Goal: Complete application form

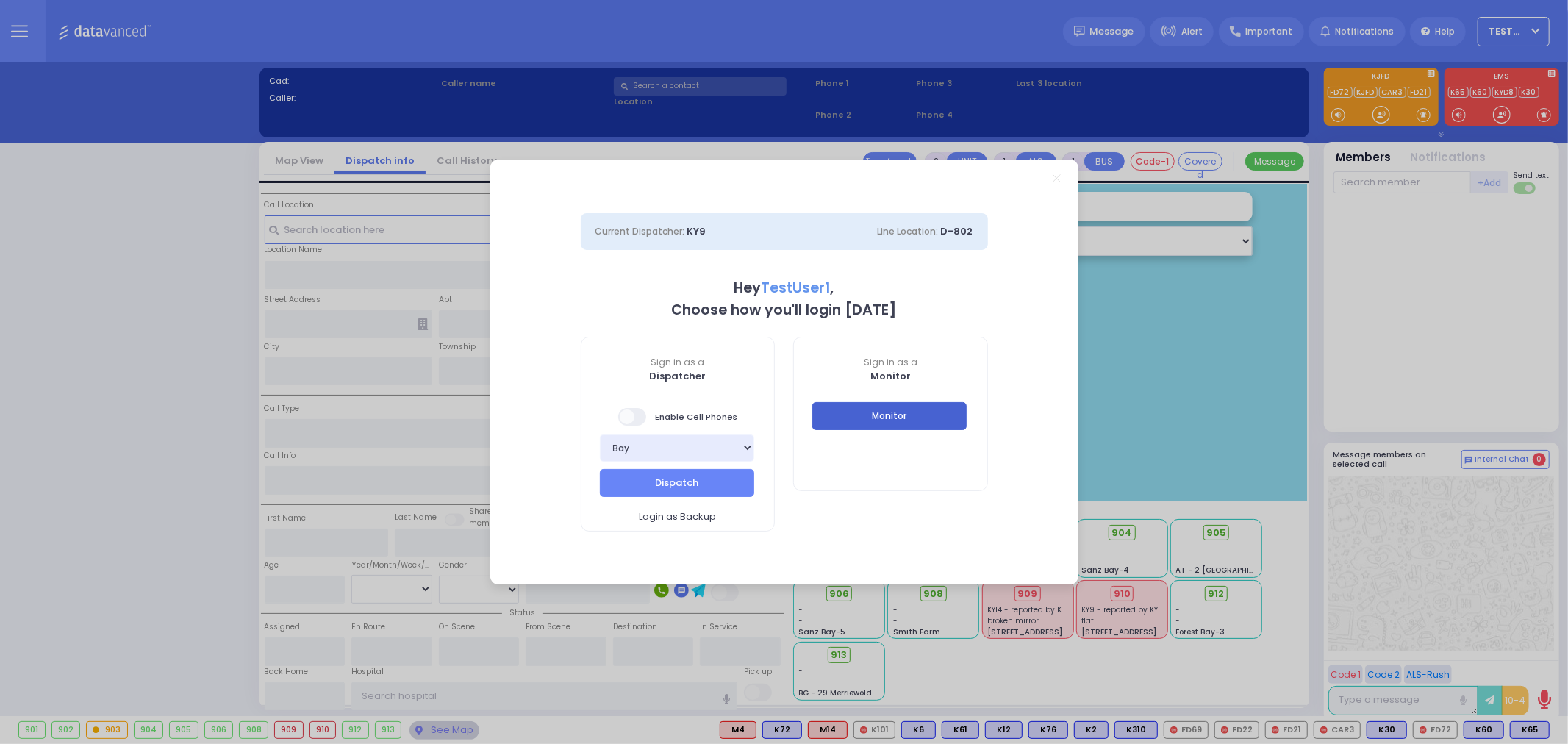
click at [858, 416] on button "Monitor" at bounding box center [889, 416] width 154 height 28
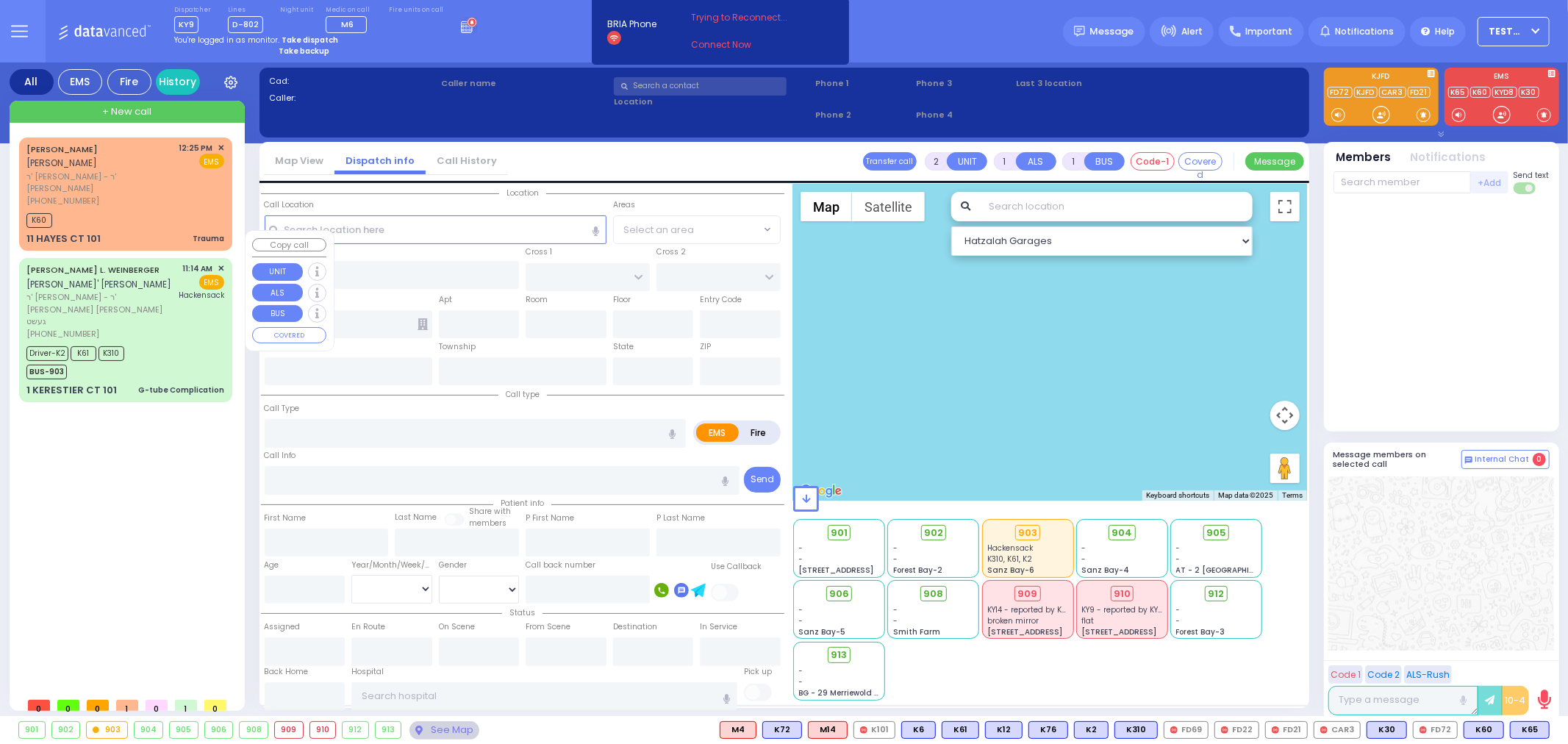
click at [167, 343] on div "Driver-K2 K61 K310 BUS-903" at bounding box center [124, 361] width 197 height 37
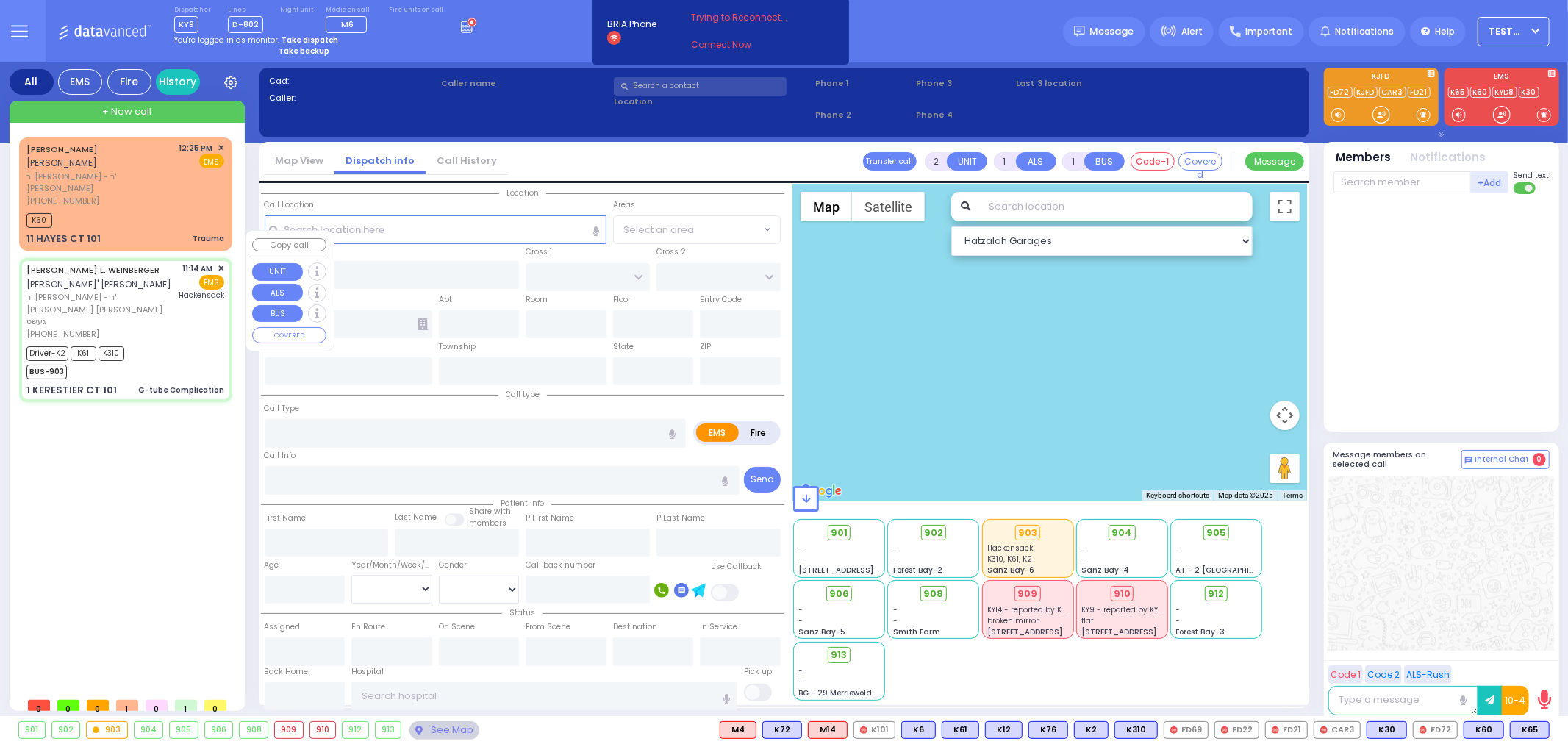
type input "6"
select select
type input "G-tube Complication"
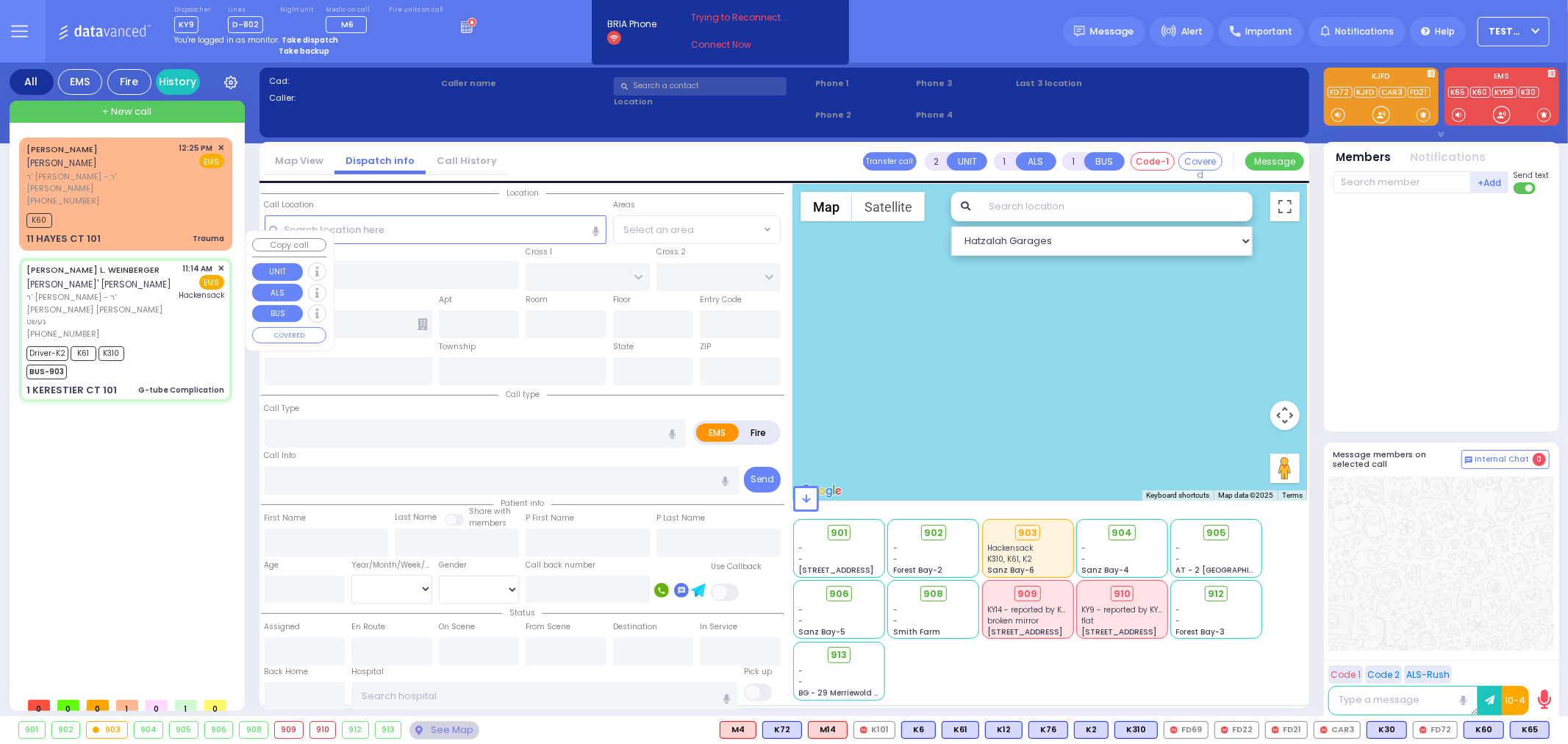
radio input "true"
type input "[PERSON_NAME] L."
type input "WEINBERGER"
type input "Dovi"
type input "Weinberger"
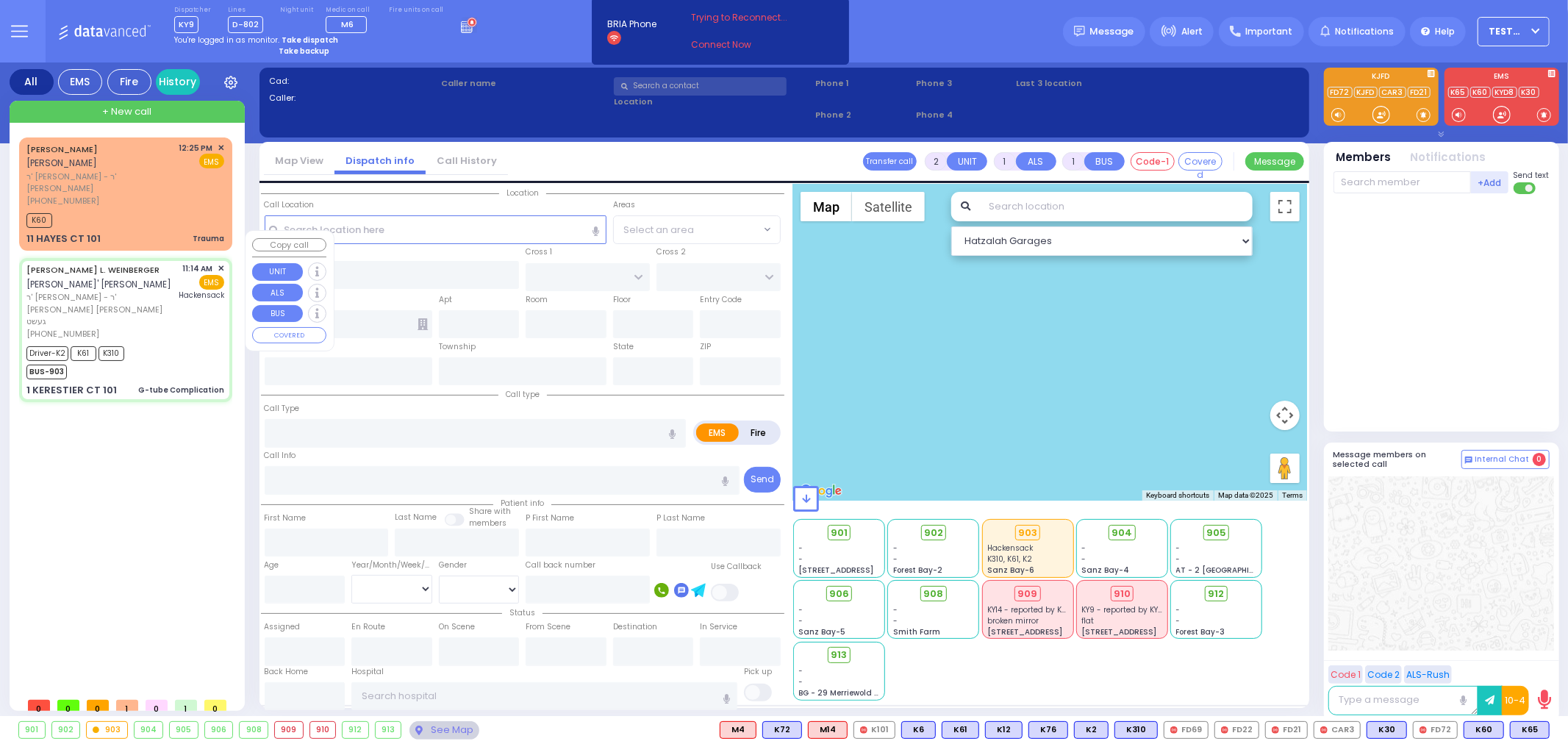
type input "1"
select select "Year"
select select "[DEMOGRAPHIC_DATA]"
type input "11:14"
type input "11:15"
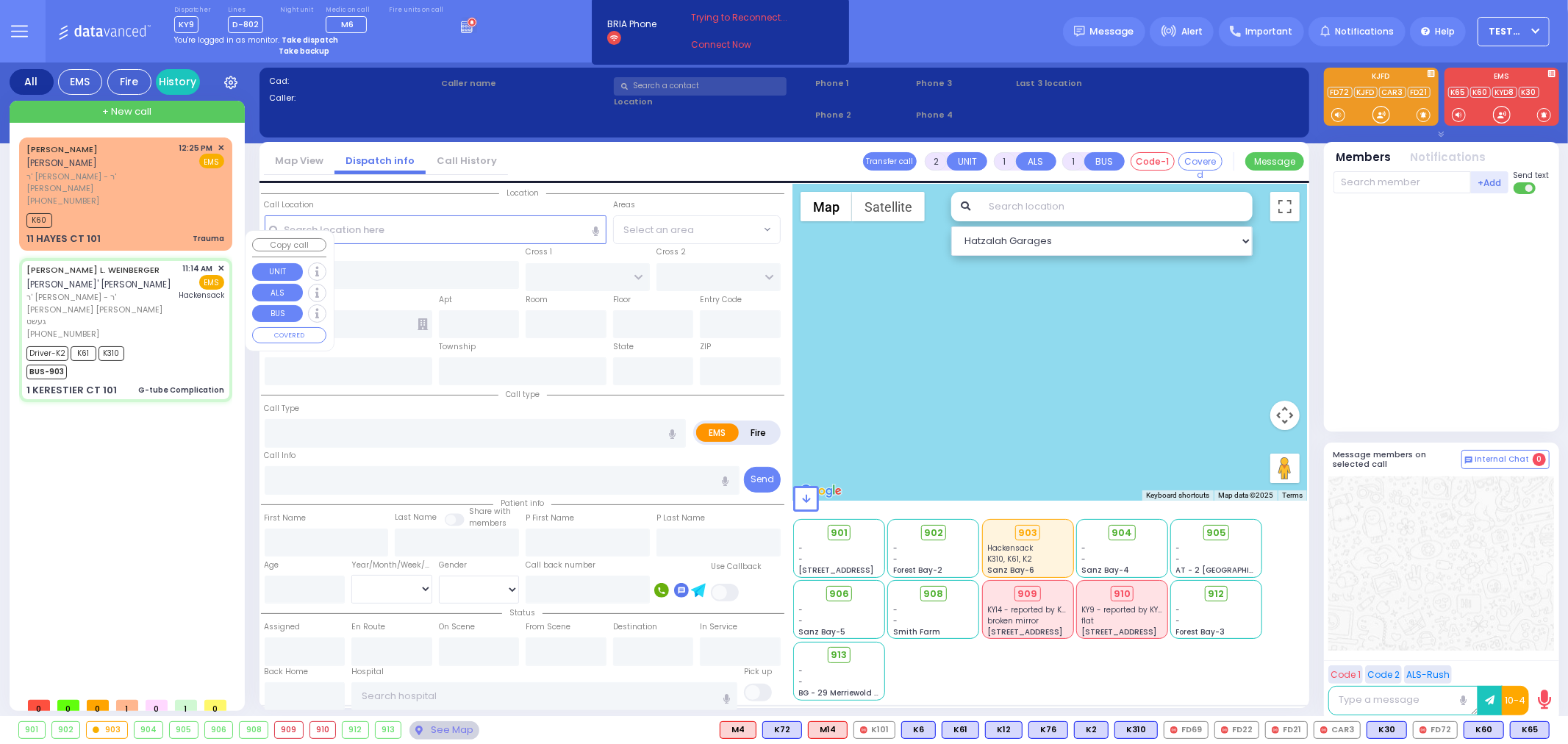
type input "11:17"
type input "11:44"
type input "[GEOGRAPHIC_DATA]"
select select "Hatzalah Garages"
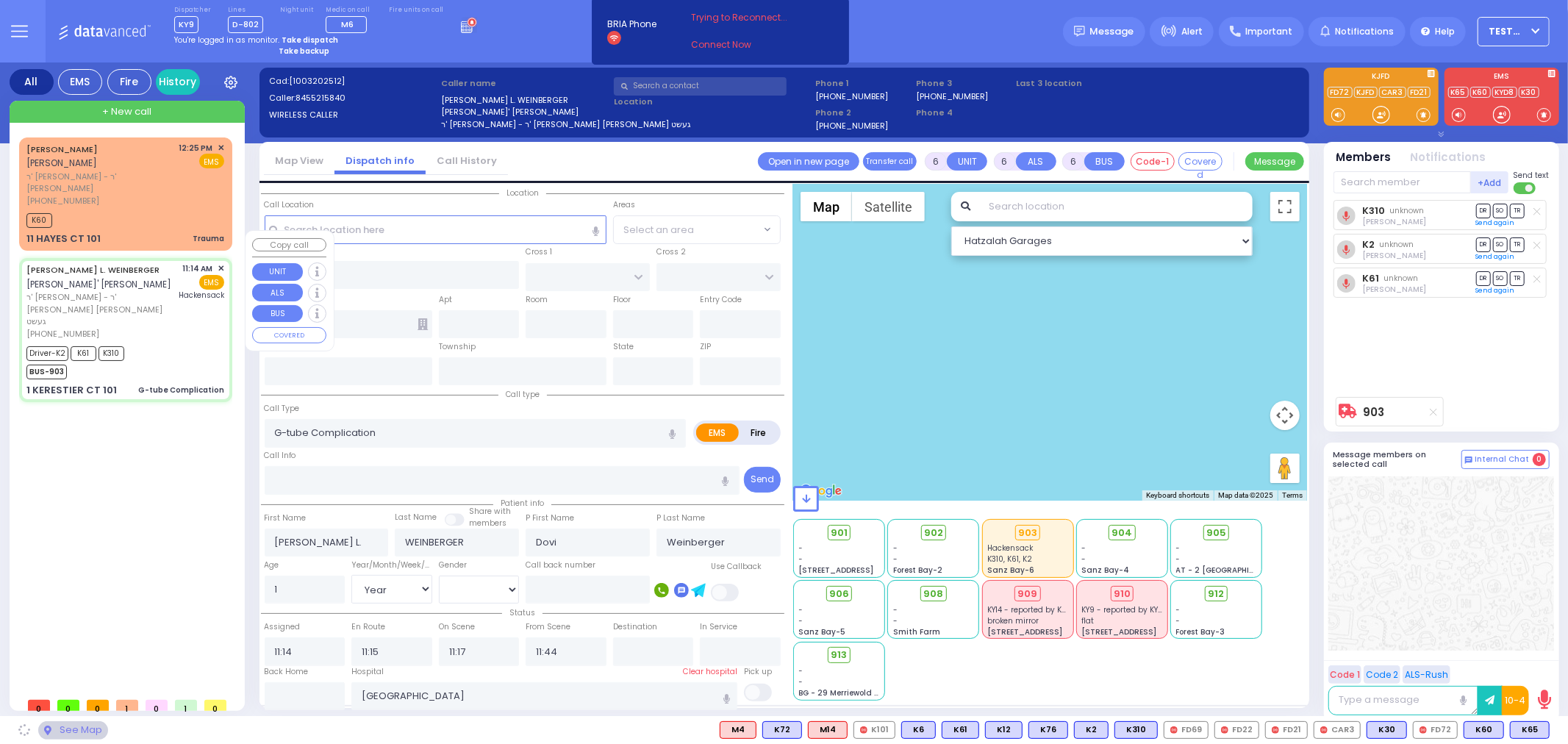
type input "KAHAN DR"
type input "GETZIL BERGER BLVD"
type input "1 KERESTIER CT"
type input "101"
type input "[PERSON_NAME]"
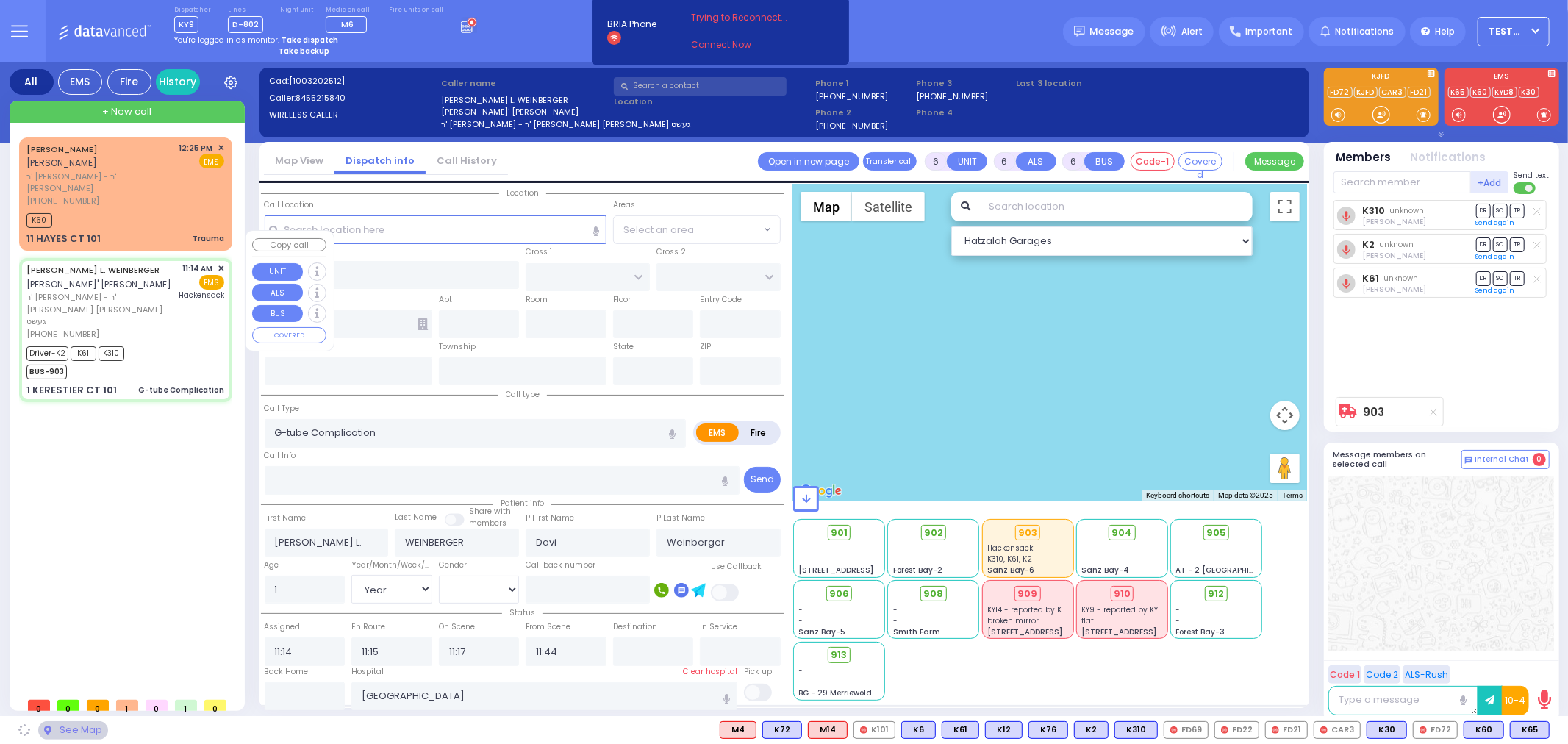
type input "[US_STATE]"
type input "10950"
select select "SECTION 4"
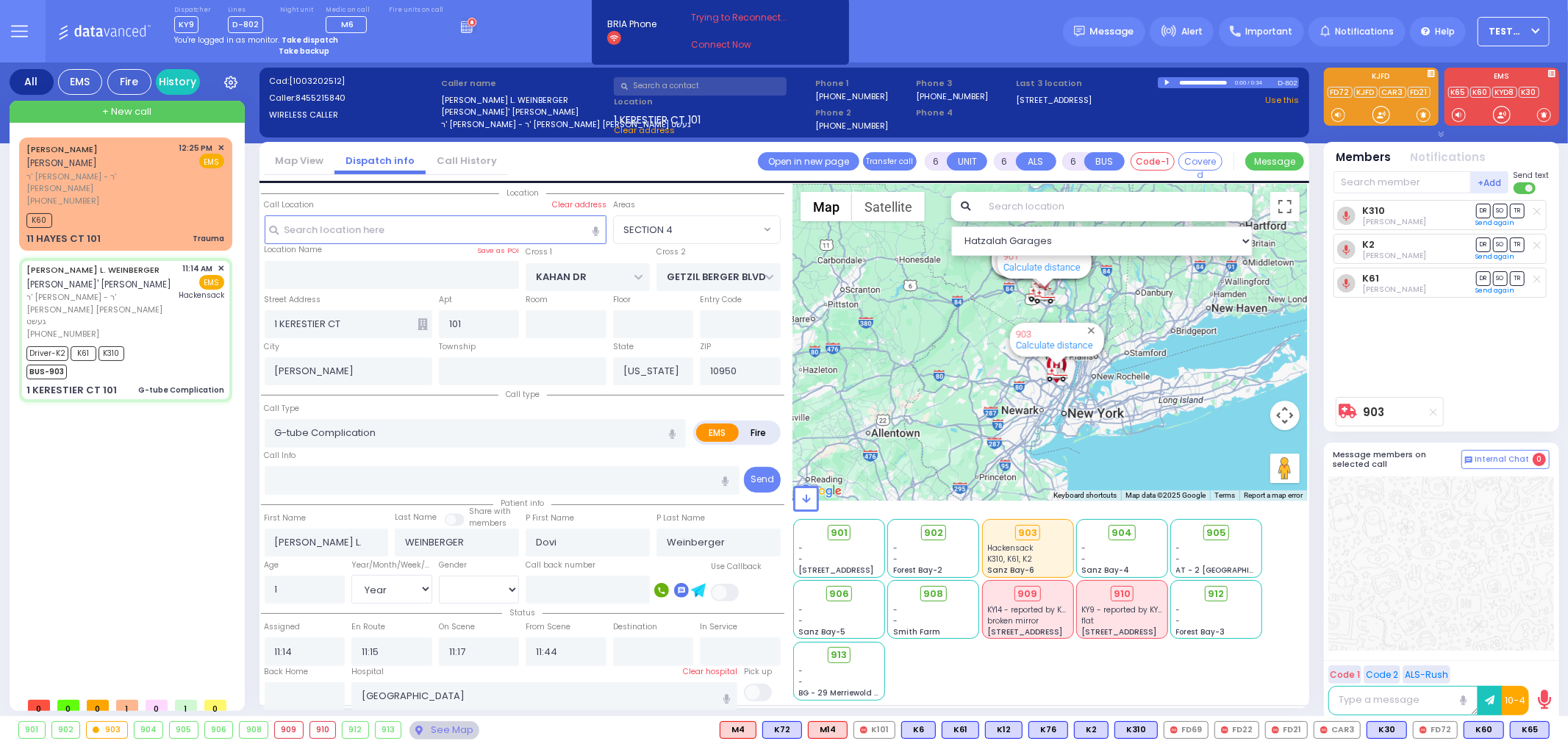
select select
radio input "true"
select select "Year"
select select "[DEMOGRAPHIC_DATA]"
type input "12:26"
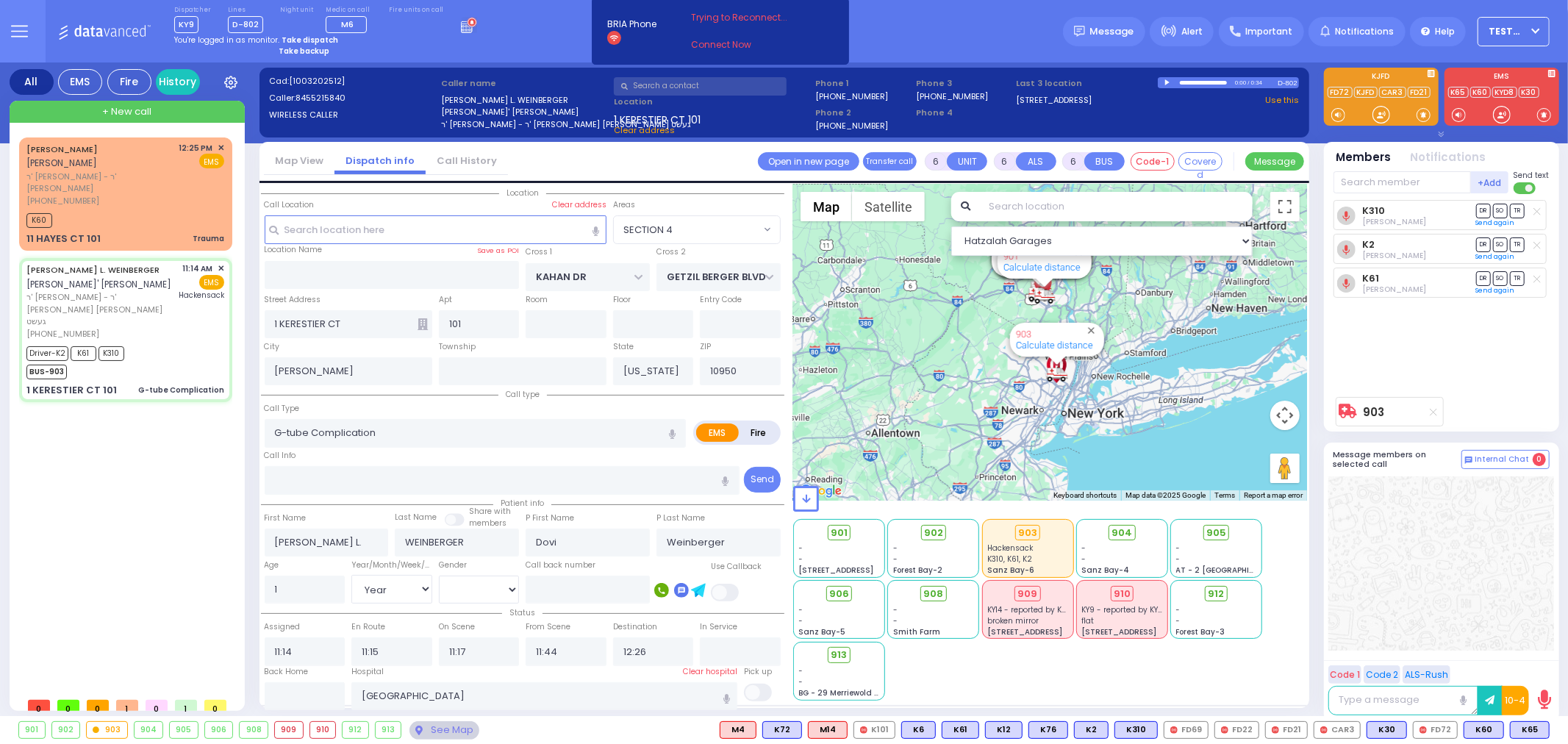
select select "Hatzalah Garages"
select select "SECTION 4"
drag, startPoint x: 111, startPoint y: 421, endPoint x: 116, endPoint y: 427, distance: 7.8
click at [111, 423] on div "[PERSON_NAME] [PERSON_NAME] ר' [PERSON_NAME] - ר' [PERSON_NAME] [PHONE_NUMBER] …" at bounding box center [129, 414] width 219 height 552
select select
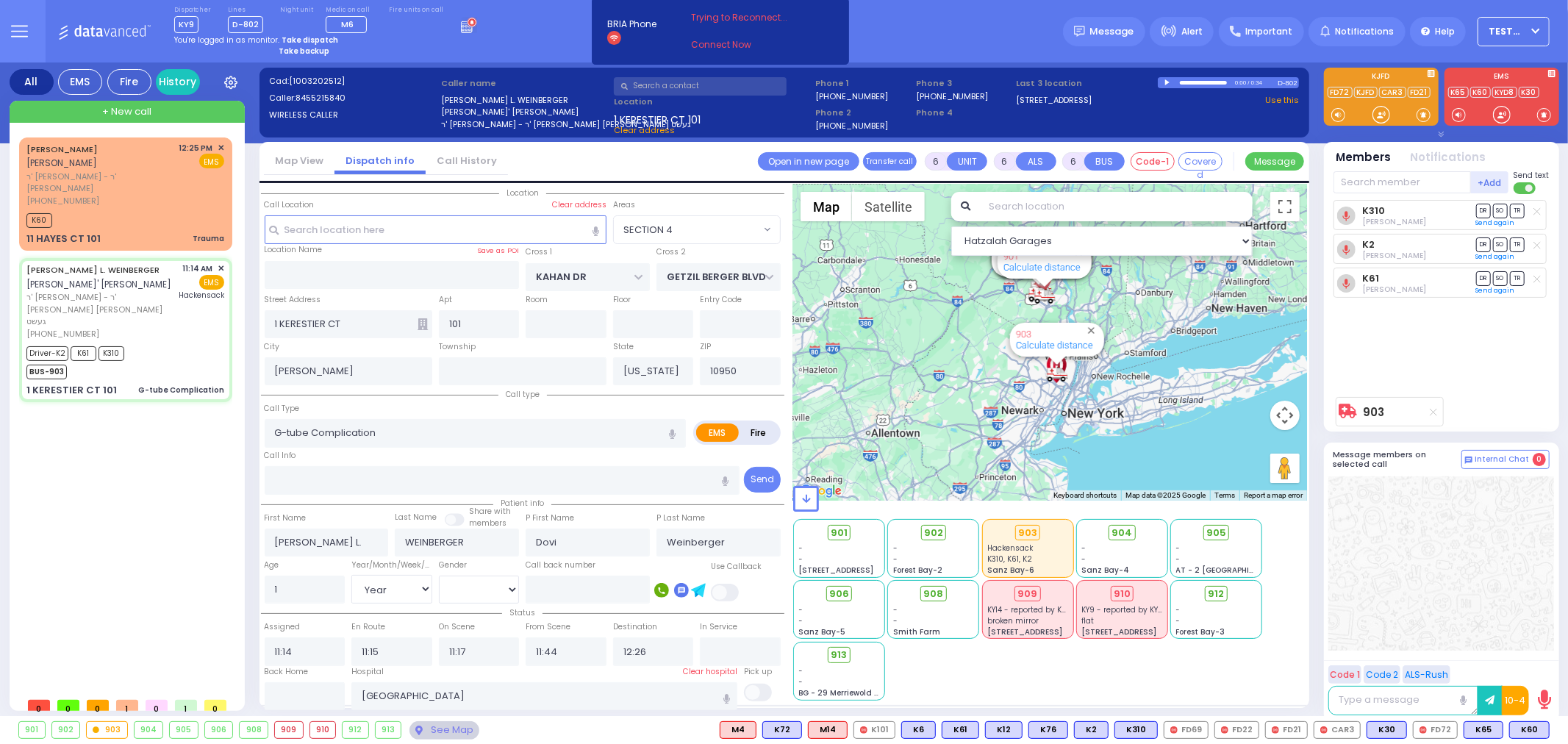
radio input "true"
select select "Year"
select select "[DEMOGRAPHIC_DATA]"
type input "11:48"
select select "SECTION 4"
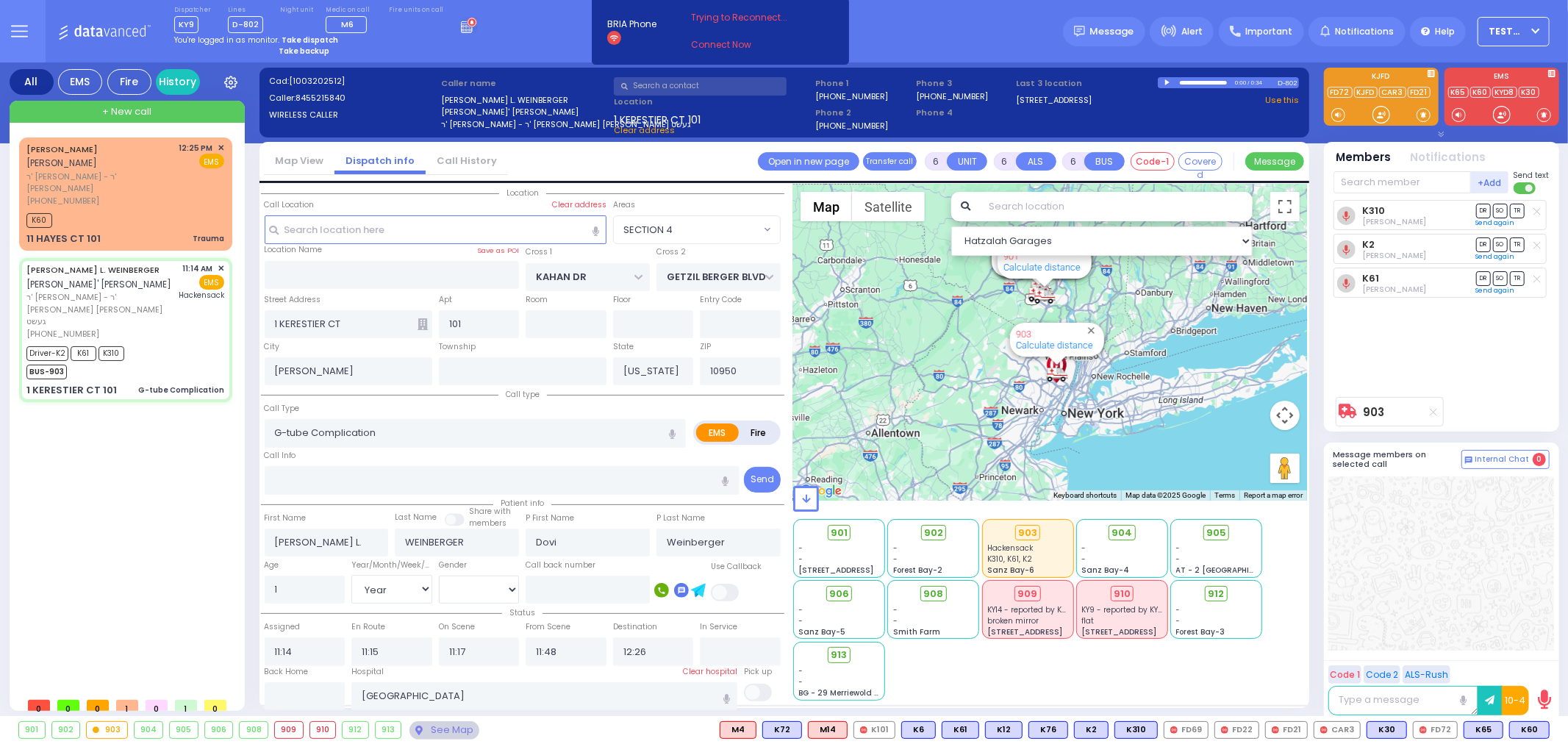
select select "Hatzalah Garages"
select select
radio input "true"
select select "Year"
select select "[DEMOGRAPHIC_DATA]"
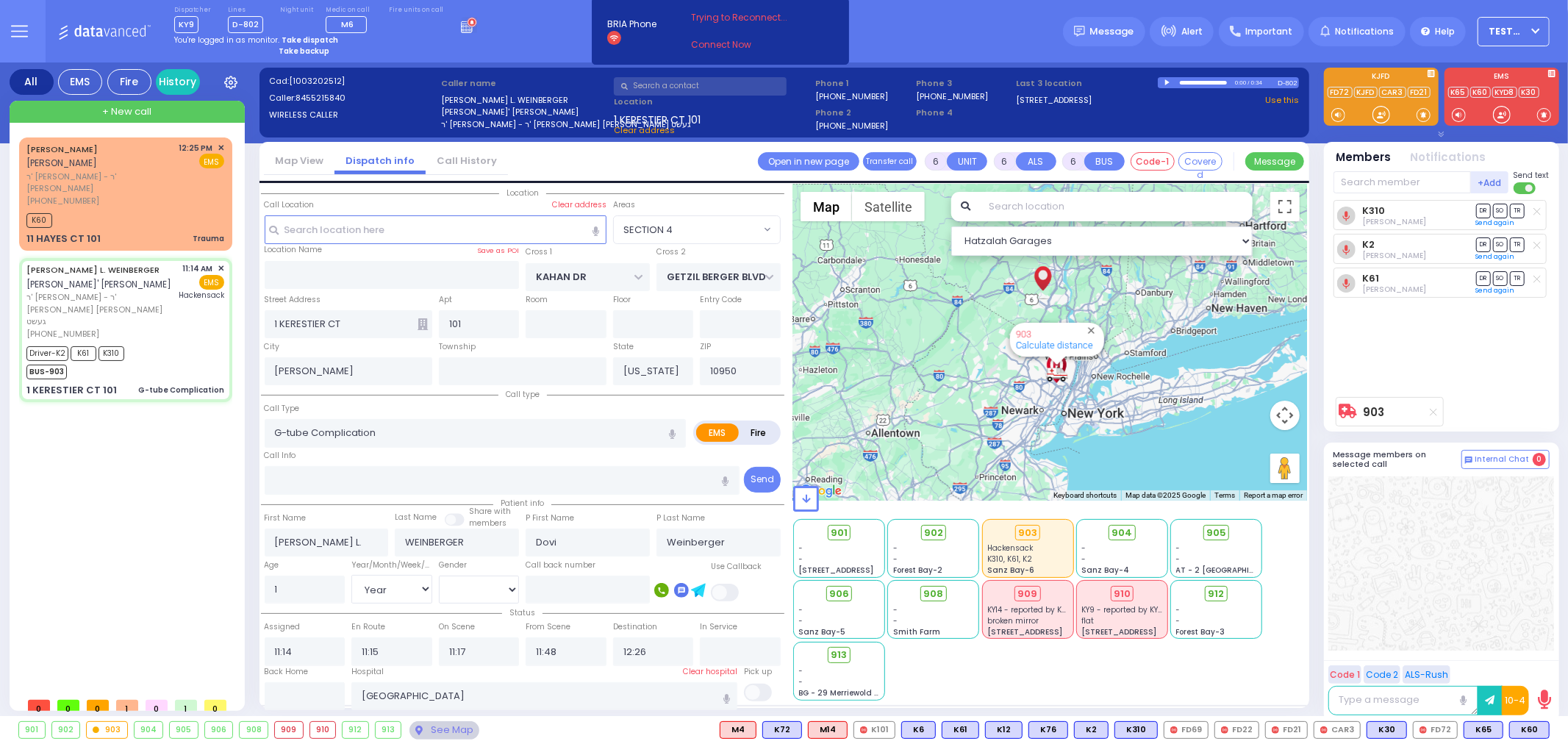
select select "SECTION 4"
select select "Hatzalah Garages"
select select
radio input "true"
select select "Year"
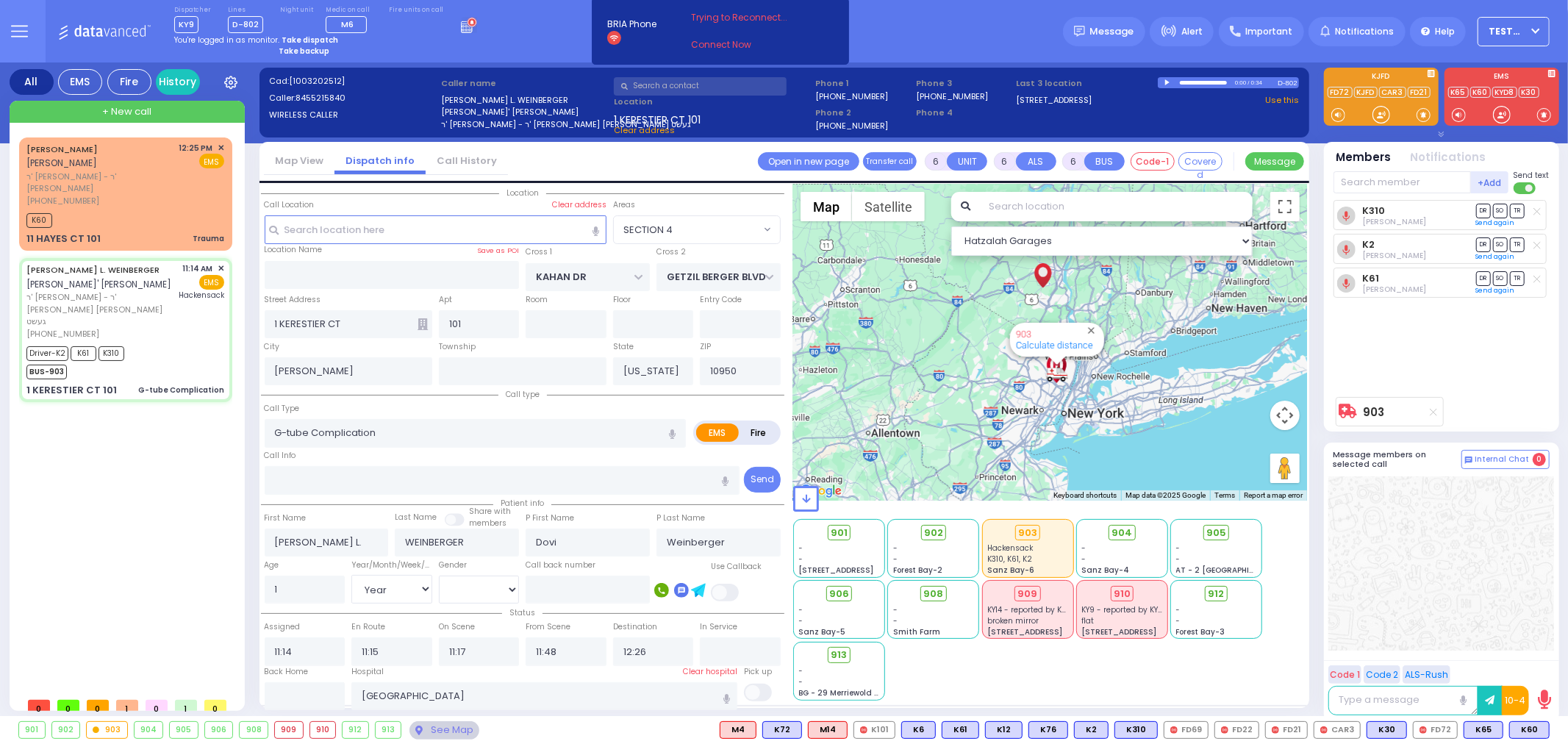
select select "[DEMOGRAPHIC_DATA]"
select select "Hatzalah Garages"
select select "SECTION 4"
select select
radio input "true"
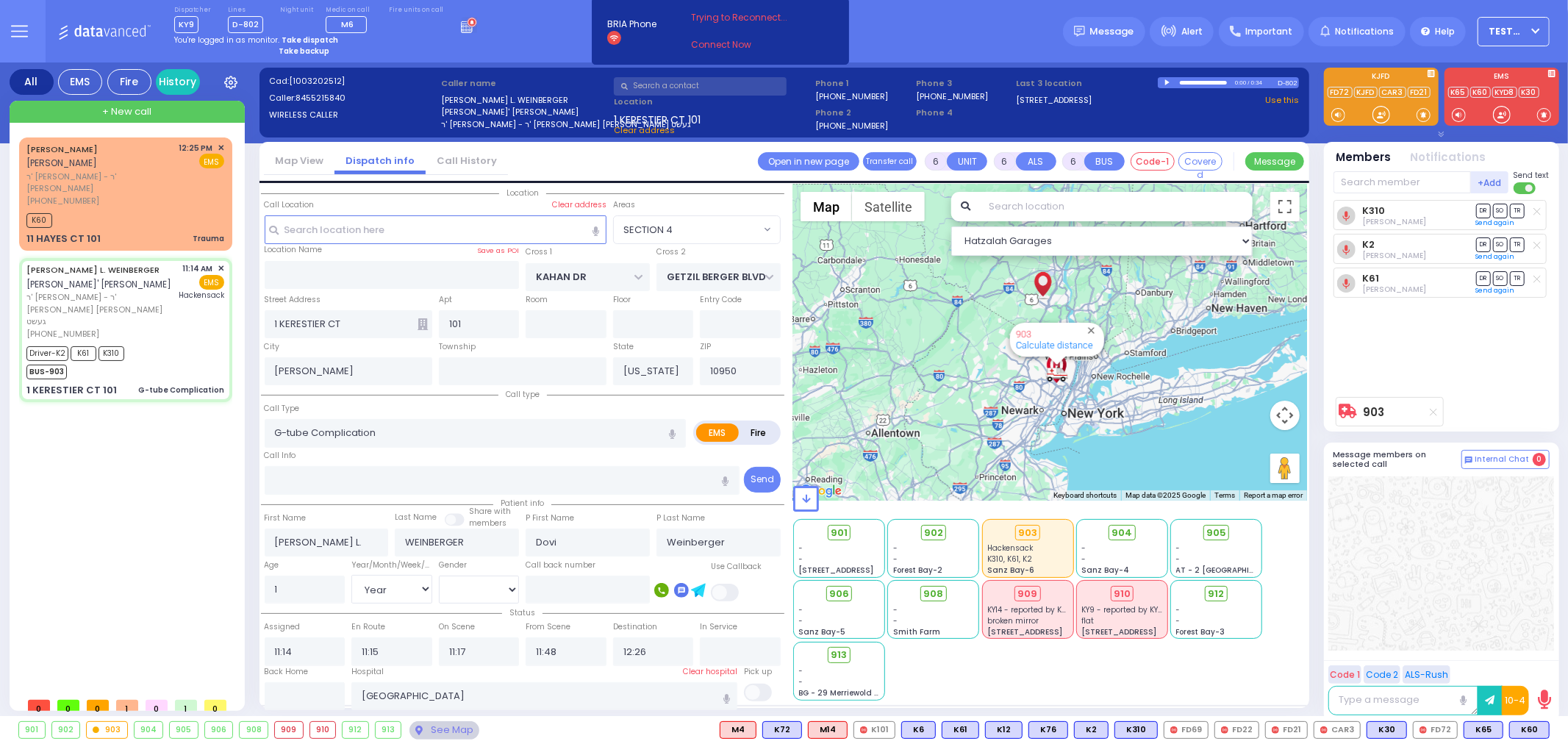
select select "Year"
select select "[DEMOGRAPHIC_DATA]"
radio input "true"
select select "Year"
select select "[DEMOGRAPHIC_DATA]"
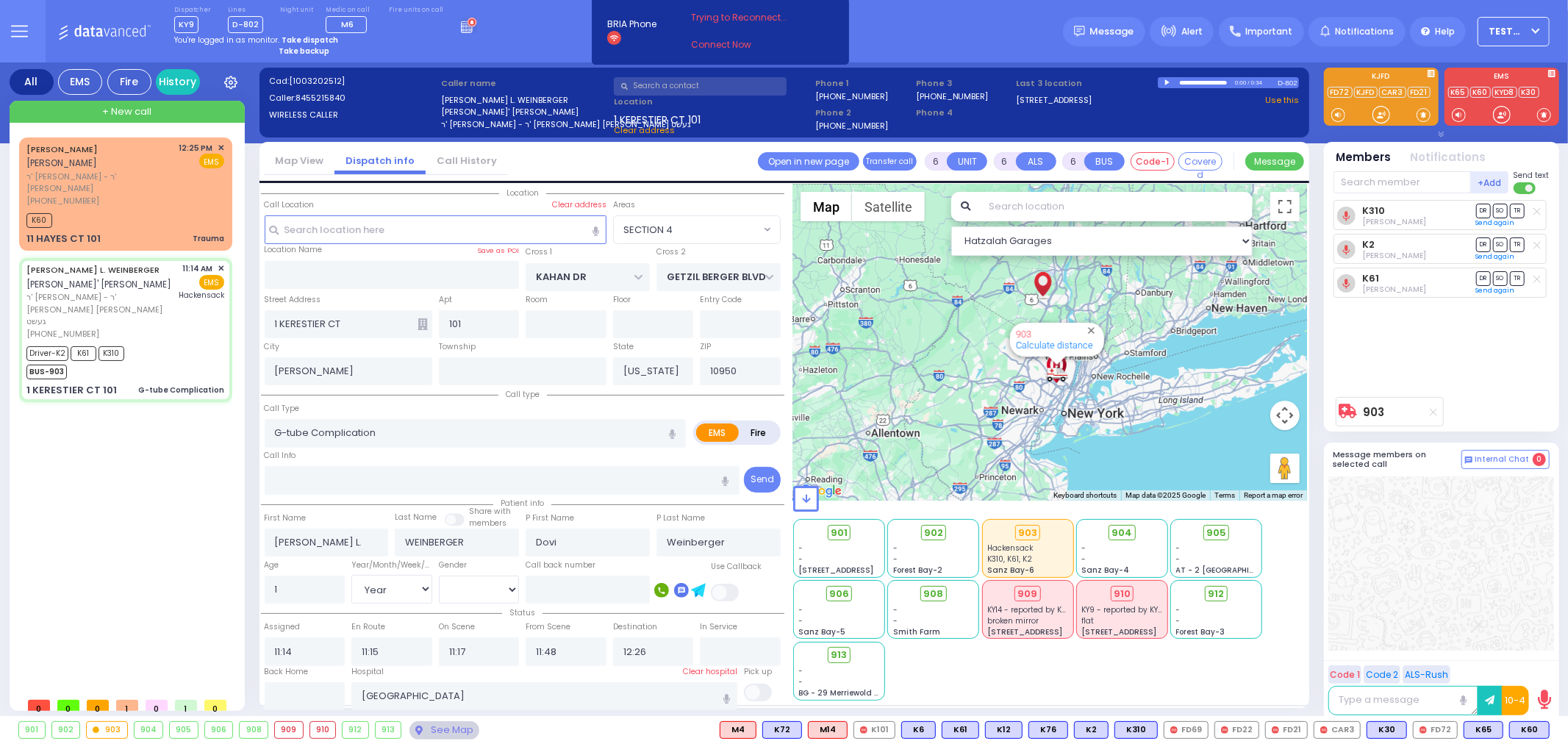
type input "11:44"
radio input "true"
select select "Year"
select select "[DEMOGRAPHIC_DATA]"
type input "11:48"
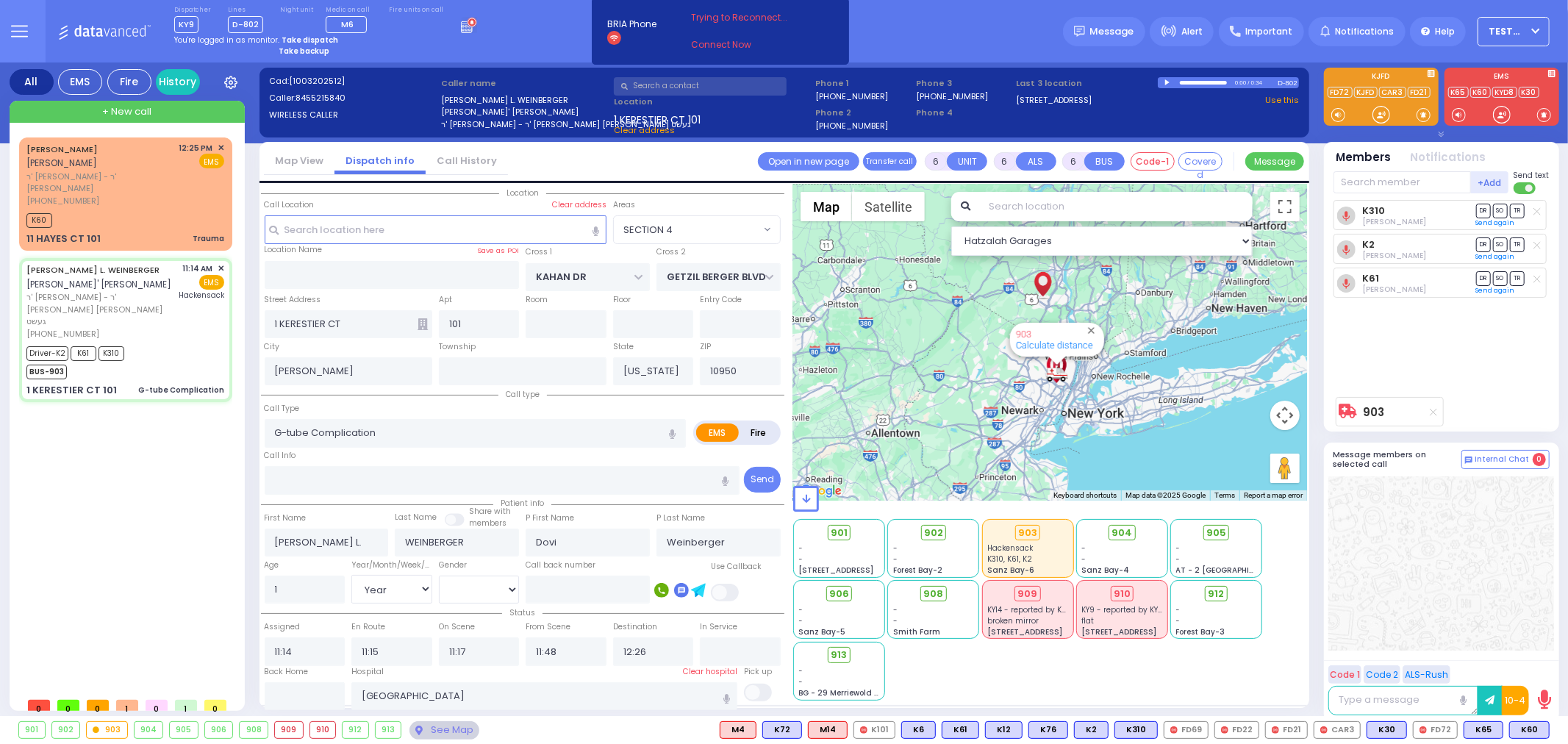
select select "SECTION 4"
select select "Hatzalah Garages"
select select
radio input "true"
select select "Year"
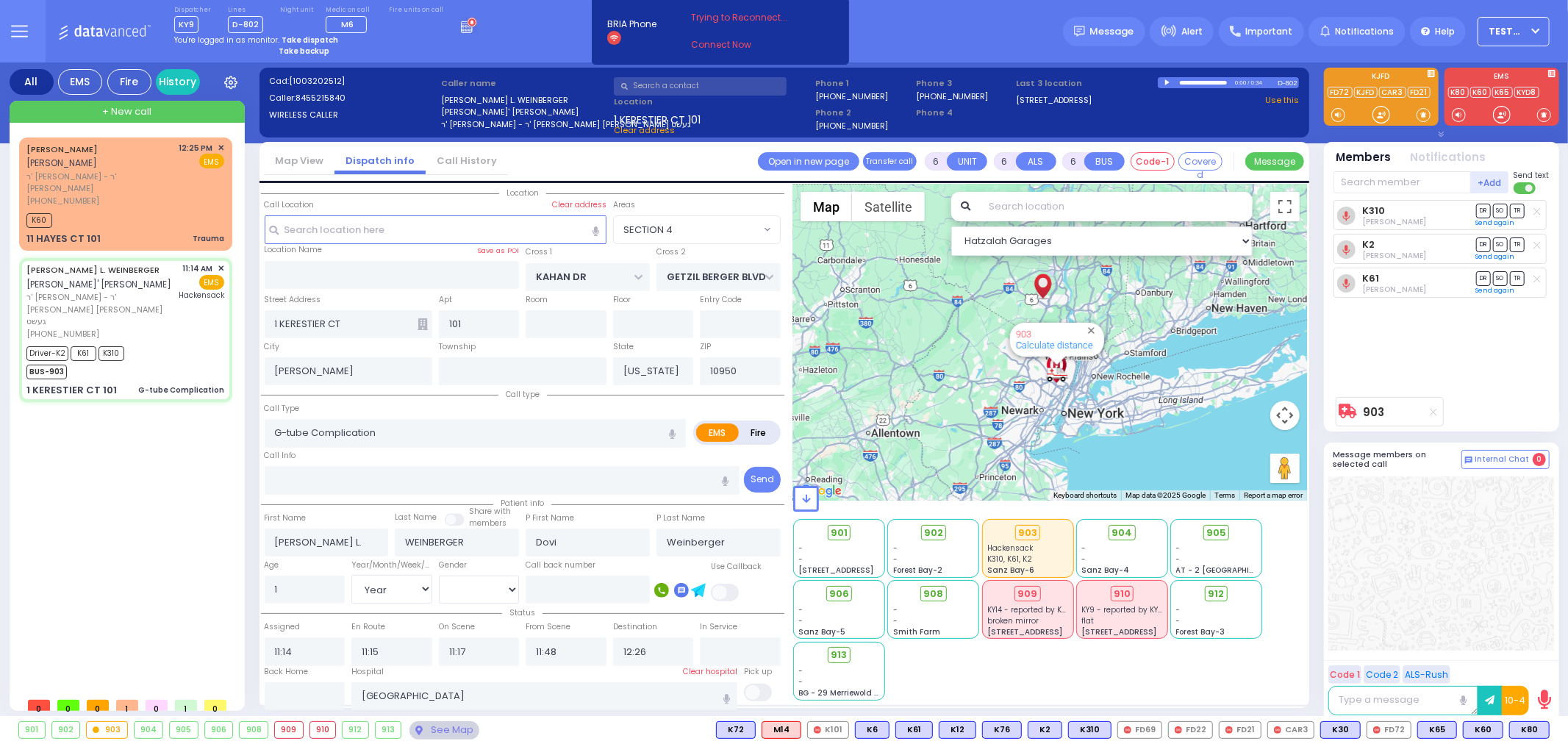
select select "[DEMOGRAPHIC_DATA]"
type input "12:34"
select select "SECTION 4"
select select "Hatzalah Garages"
select select
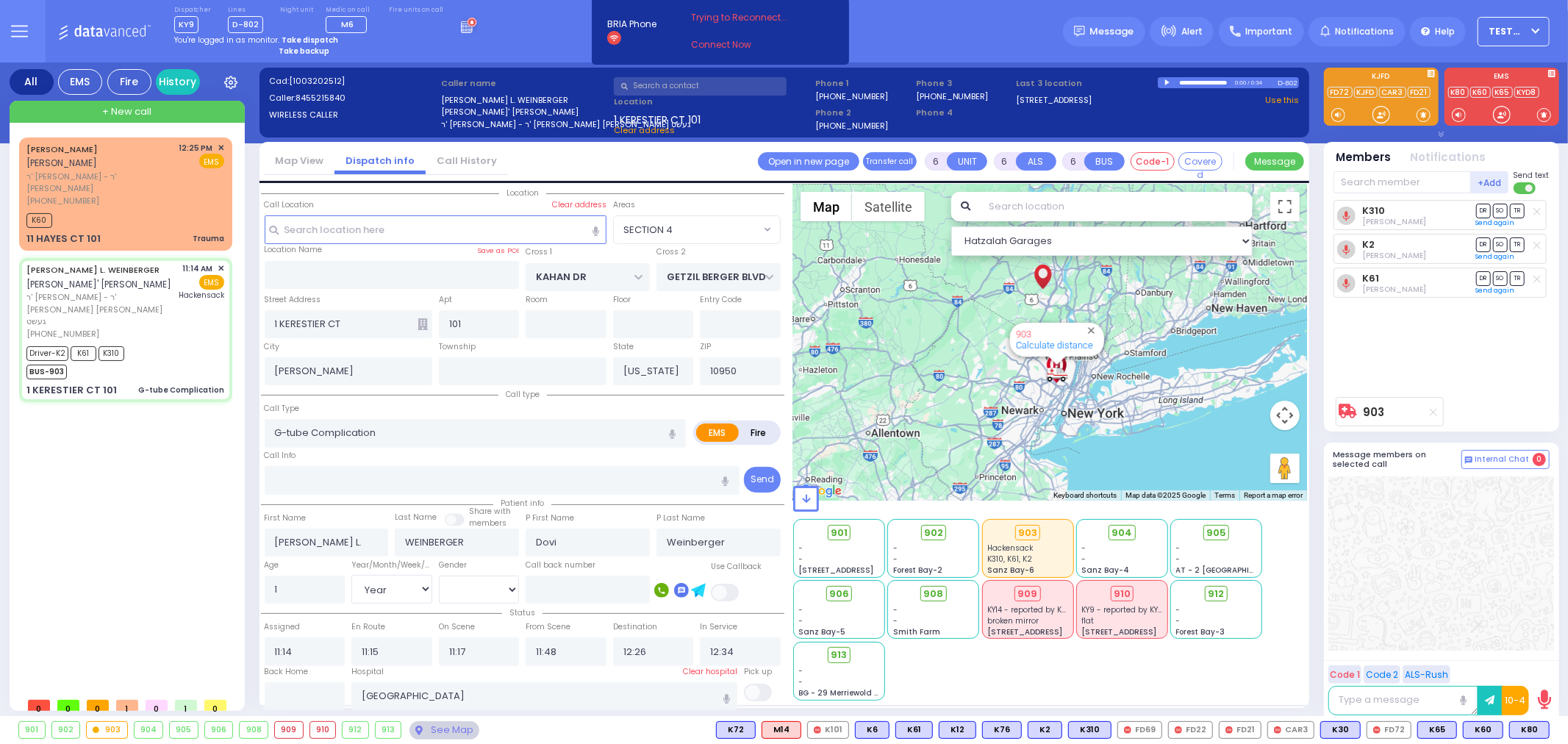
radio input "true"
select select "Year"
select select "[DEMOGRAPHIC_DATA]"
select select "SECTION 4"
select select "Hatzalah Garages"
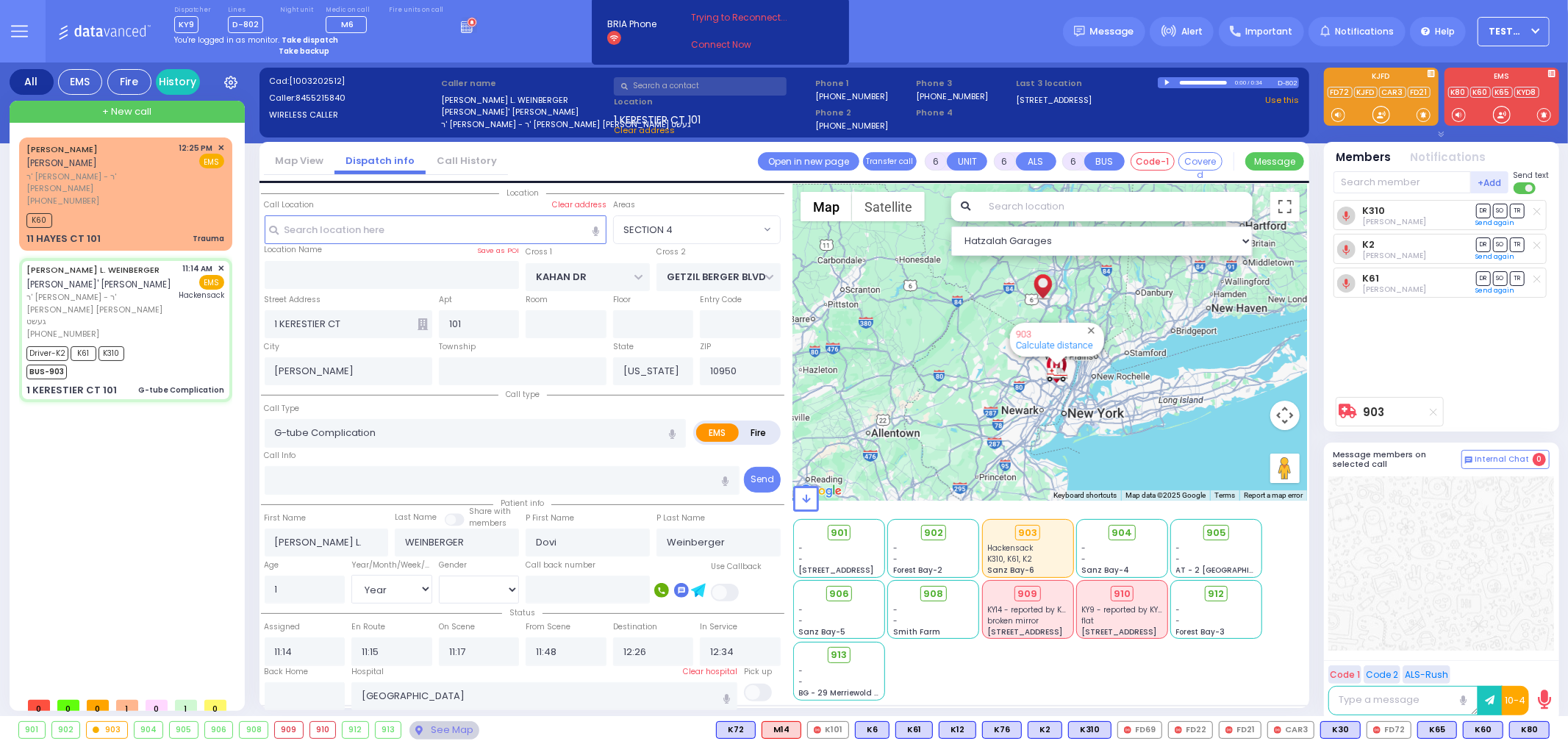
select select
radio input "true"
select select "Year"
select select "[DEMOGRAPHIC_DATA]"
type input "12:39"
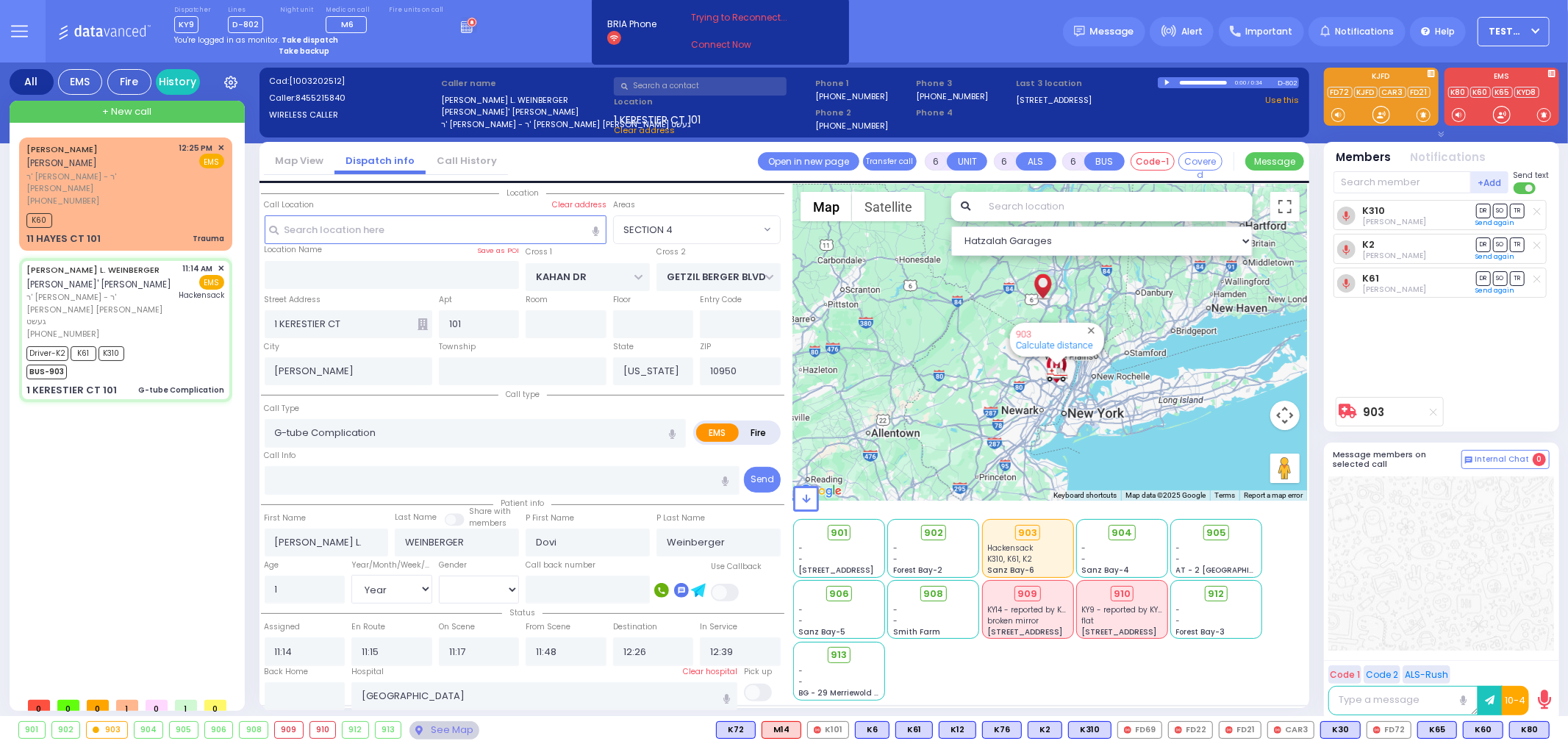
radio input "true"
select select "Year"
select select "[DEMOGRAPHIC_DATA]"
radio input "true"
select select "Year"
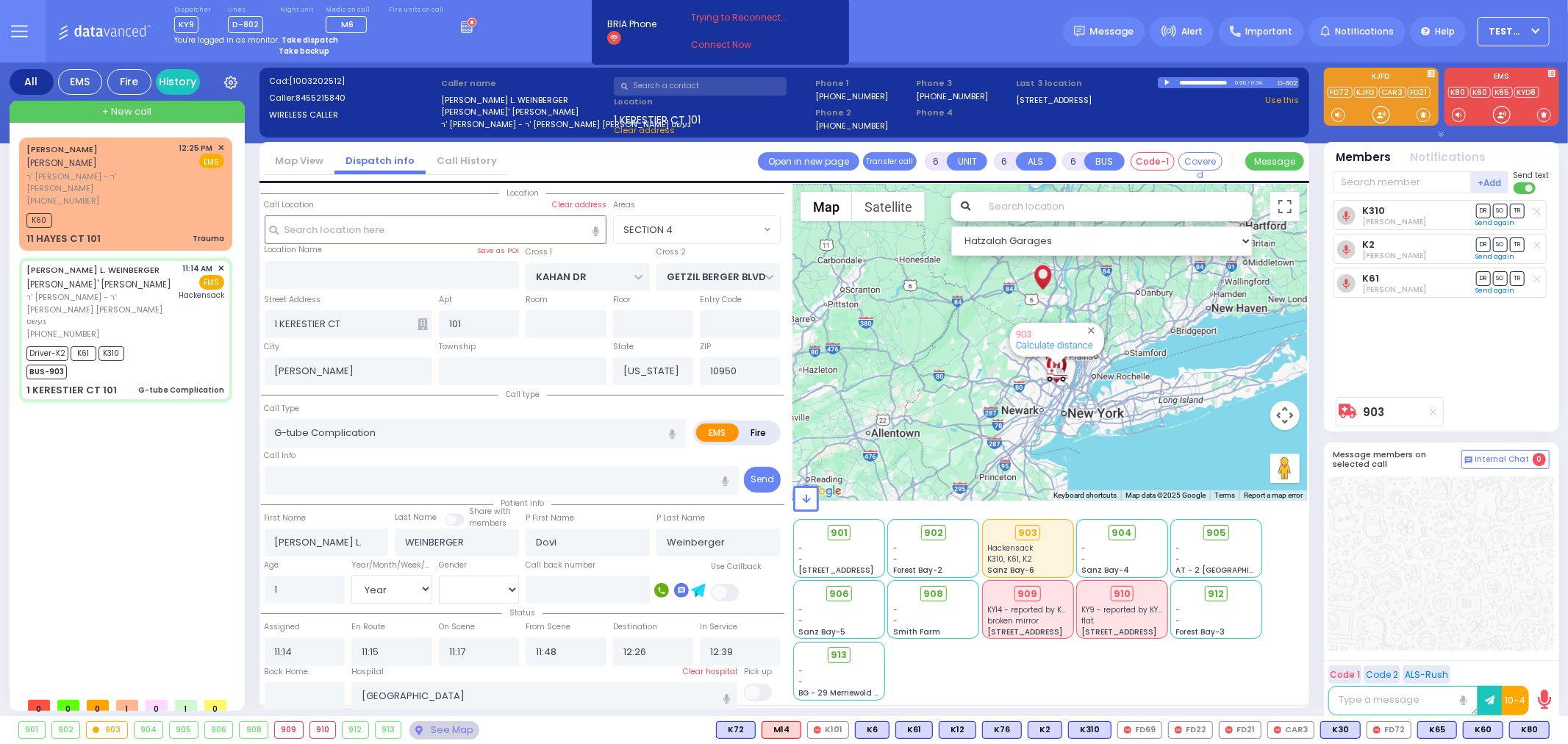
select select "[DEMOGRAPHIC_DATA]"
select select "SECTION 4"
select select "Hatzalah Garages"
select select
radio input "true"
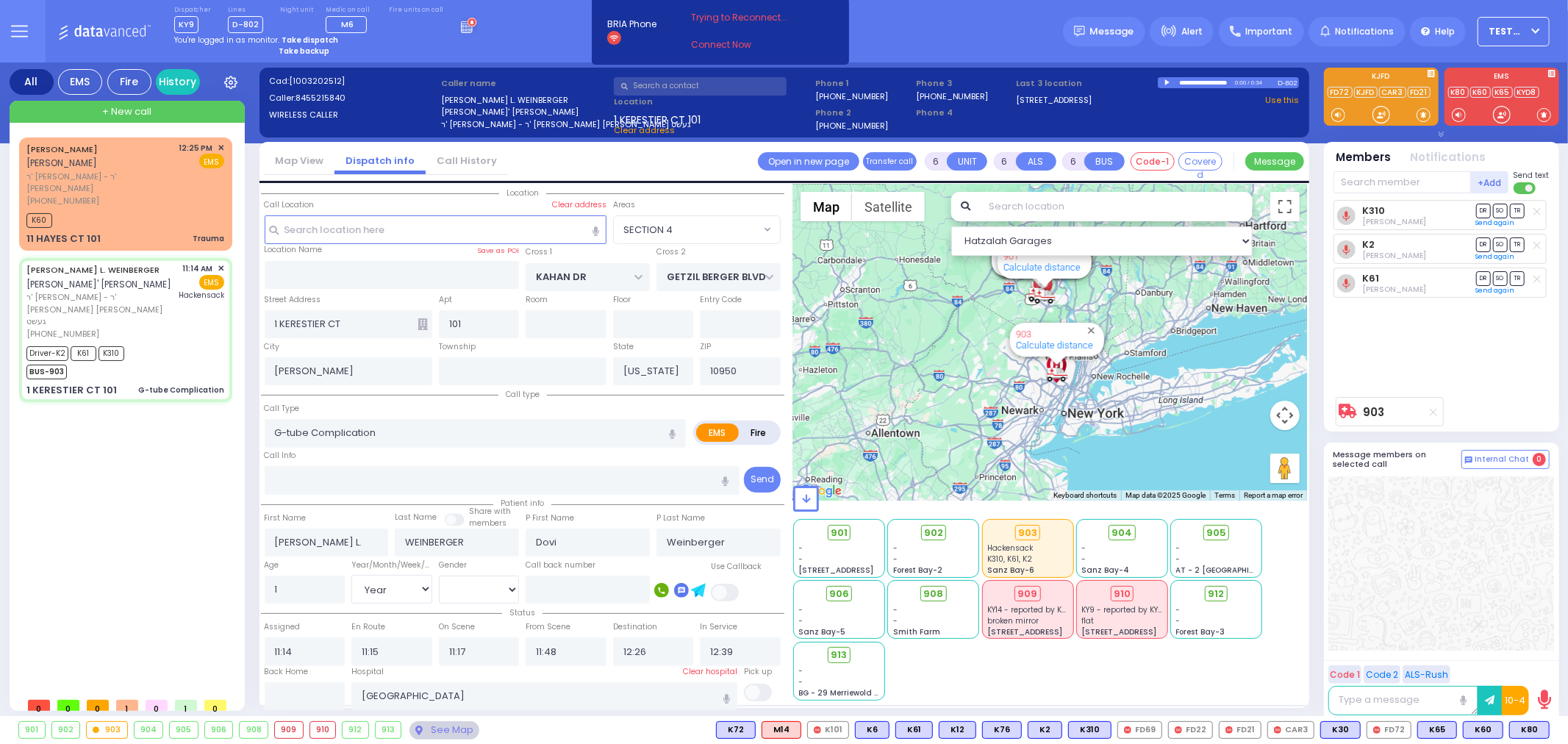
select select "Year"
select select "[DEMOGRAPHIC_DATA]"
select select "SECTION 4"
select select "Hatzalah Garages"
